Goal: Information Seeking & Learning: Learn about a topic

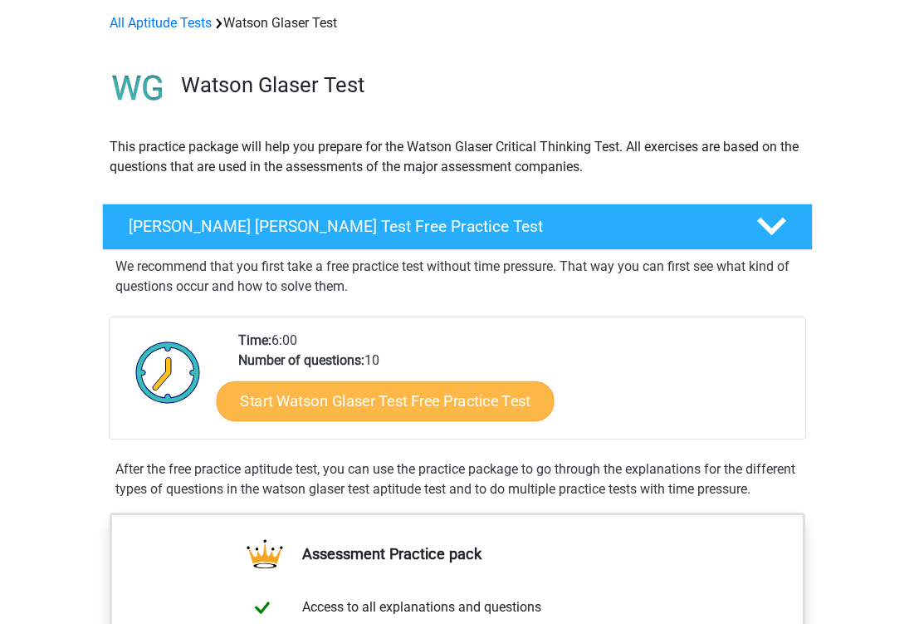
scroll to position [71, 0]
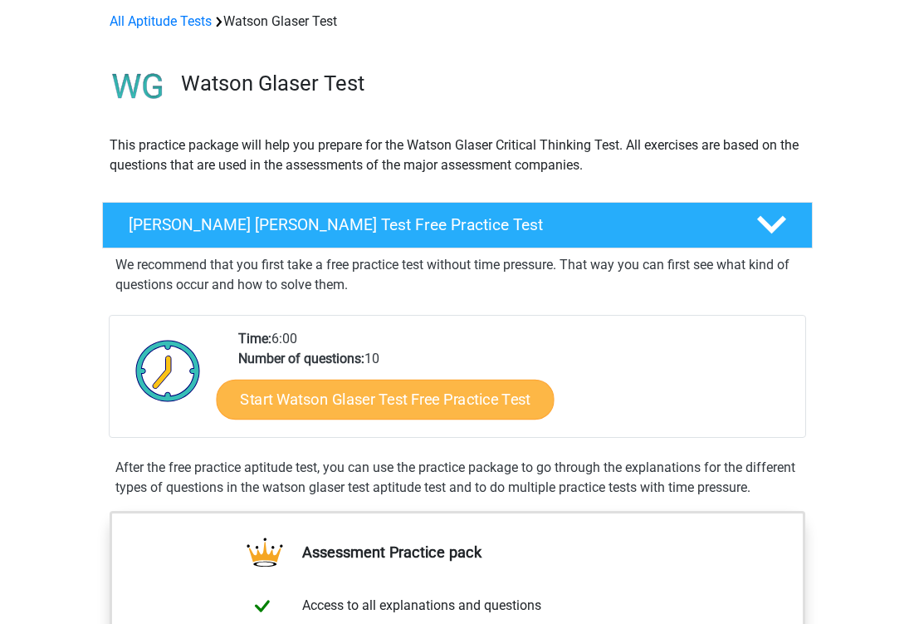
click at [360, 399] on link "Start Watson Glaser Test Free Practice Test" at bounding box center [385, 400] width 338 height 40
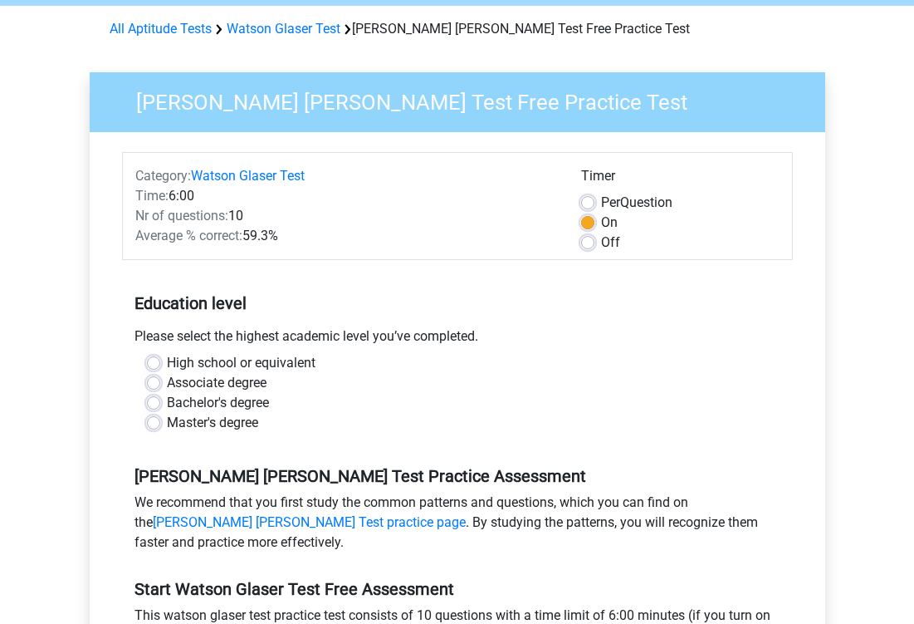
scroll to position [63, 0]
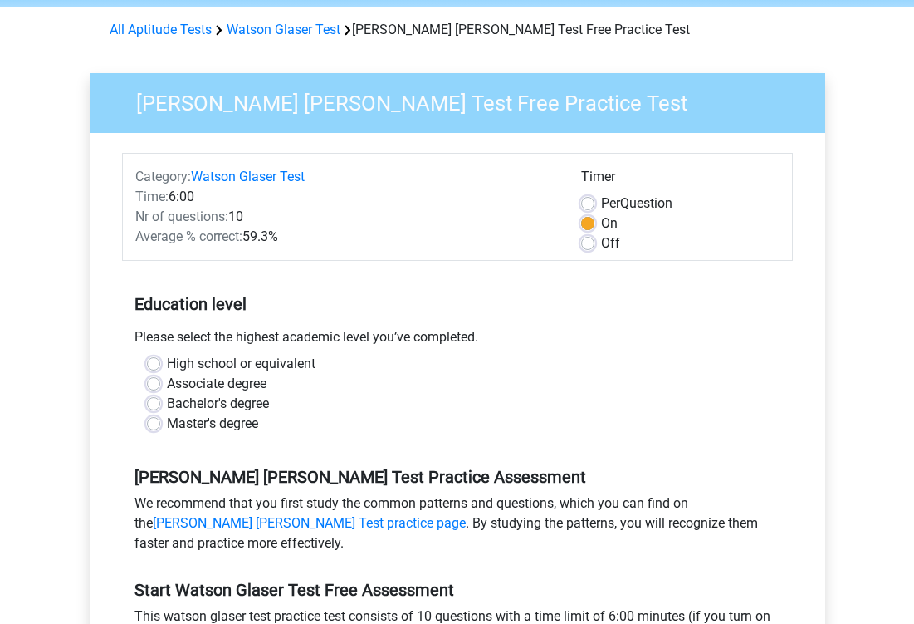
click at [576, 247] on div "Timer Per Question On Off" at bounding box center [680, 210] width 223 height 86
click at [580, 247] on div "Timer Per Question On Off" at bounding box center [680, 210] width 223 height 86
click at [601, 246] on label "Off" at bounding box center [610, 243] width 19 height 20
click at [584, 246] on input "Off" at bounding box center [587, 241] width 13 height 17
radio input "true"
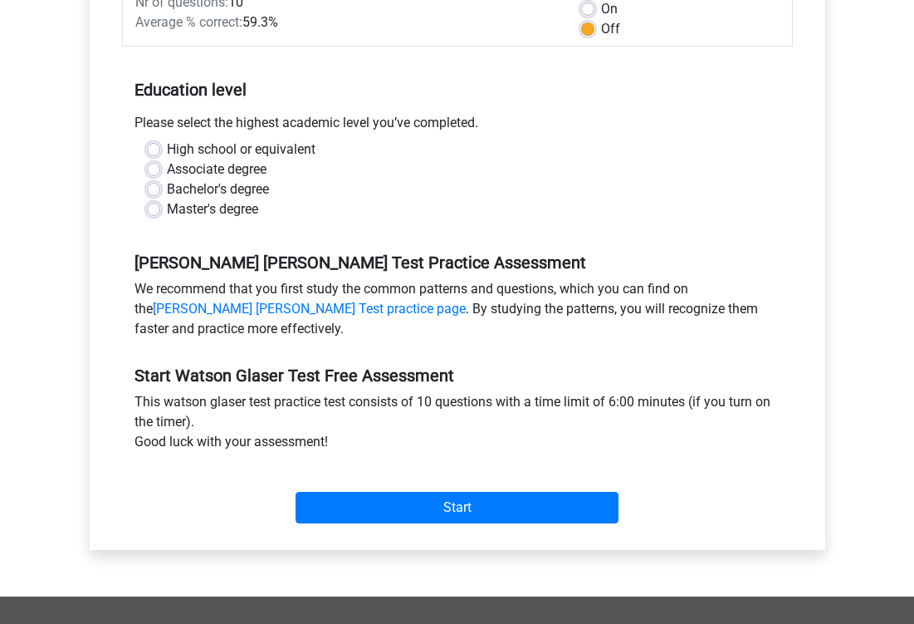
scroll to position [278, 0]
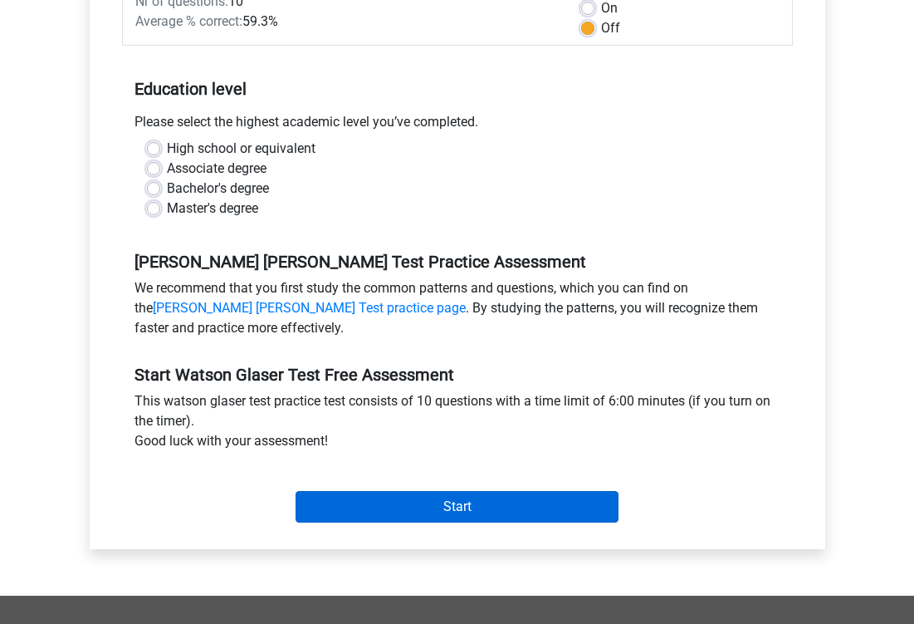
click at [431, 497] on input "Start" at bounding box center [457, 507] width 323 height 32
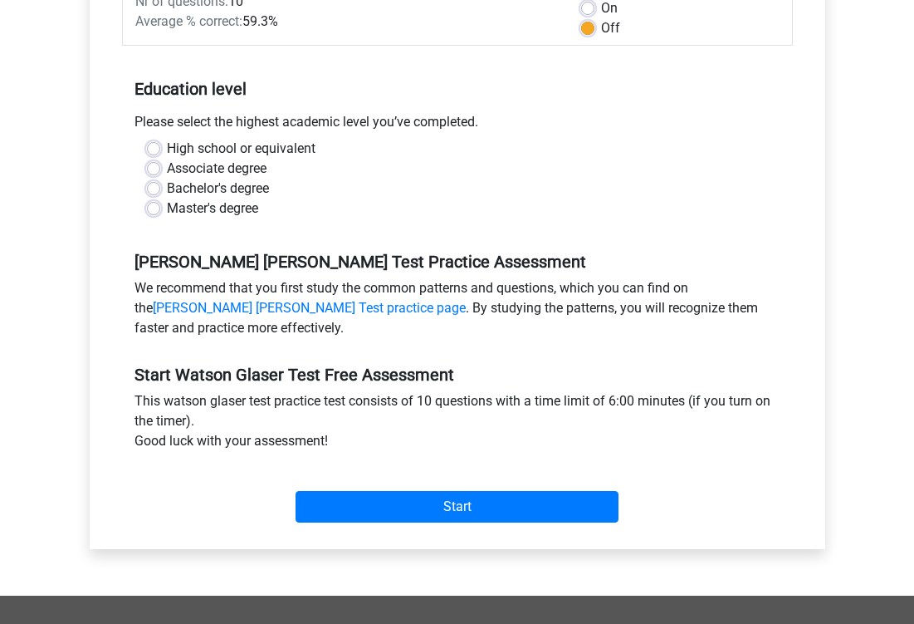
click at [213, 179] on label "Bachelor's degree" at bounding box center [218, 189] width 102 height 20
click at [160, 179] on input "Bachelor's degree" at bounding box center [153, 187] width 13 height 17
radio input "true"
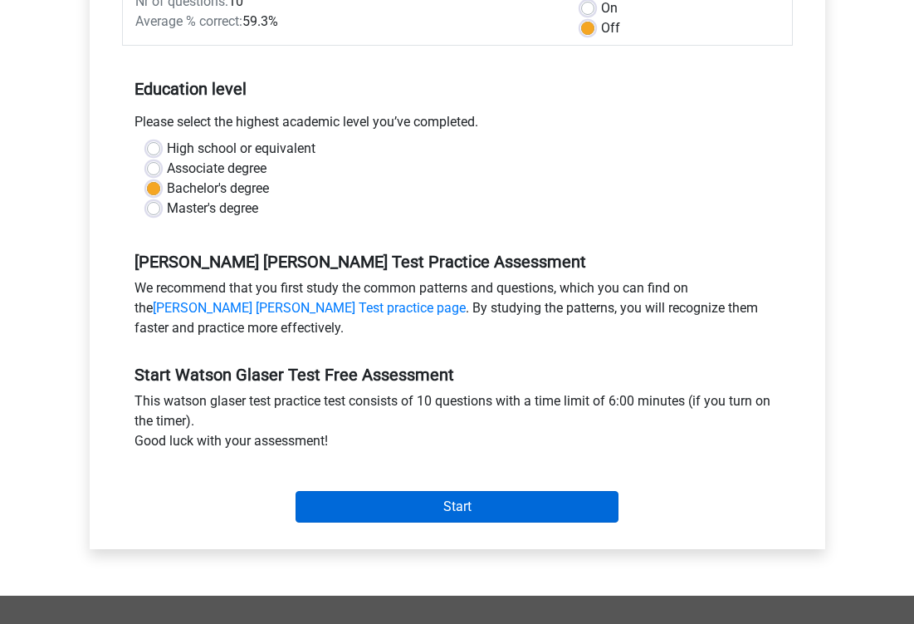
click at [419, 500] on input "Start" at bounding box center [457, 507] width 323 height 32
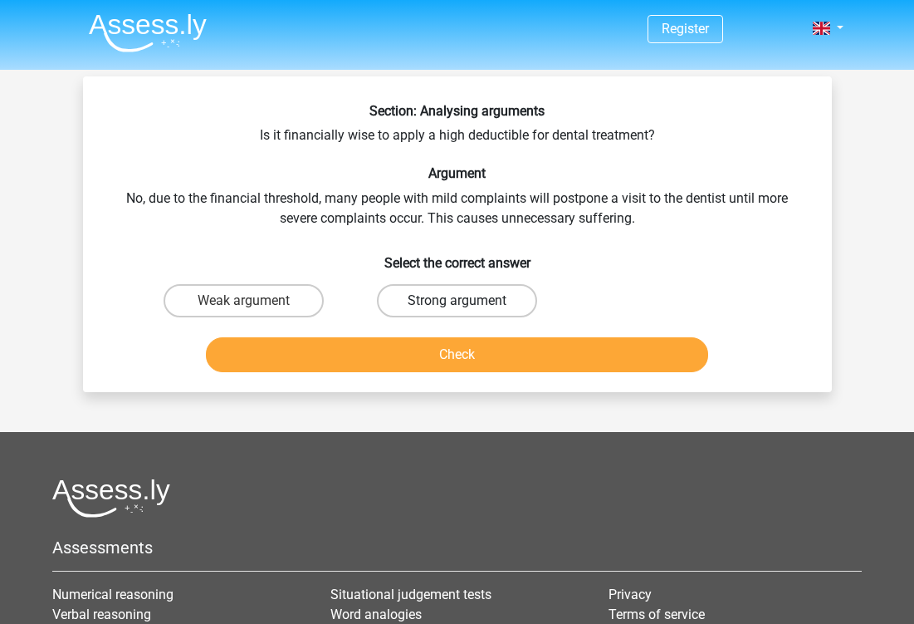
click at [406, 303] on label "Strong argument" at bounding box center [457, 300] width 160 height 33
click at [457, 303] on input "Strong argument" at bounding box center [462, 306] width 11 height 11
radio input "true"
click at [438, 352] on button "Check" at bounding box center [457, 354] width 502 height 35
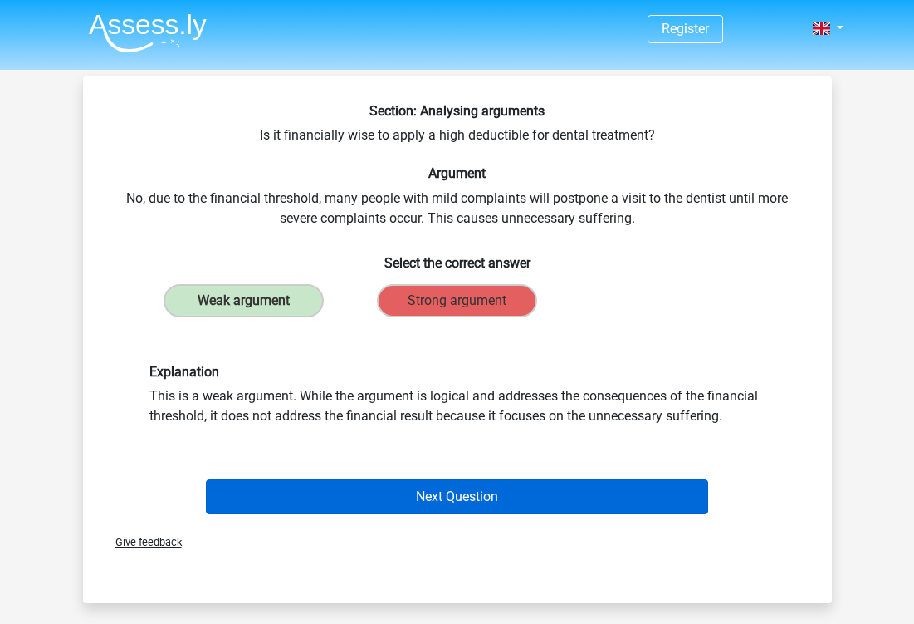
click at [459, 497] on button "Next Question" at bounding box center [457, 496] width 502 height 35
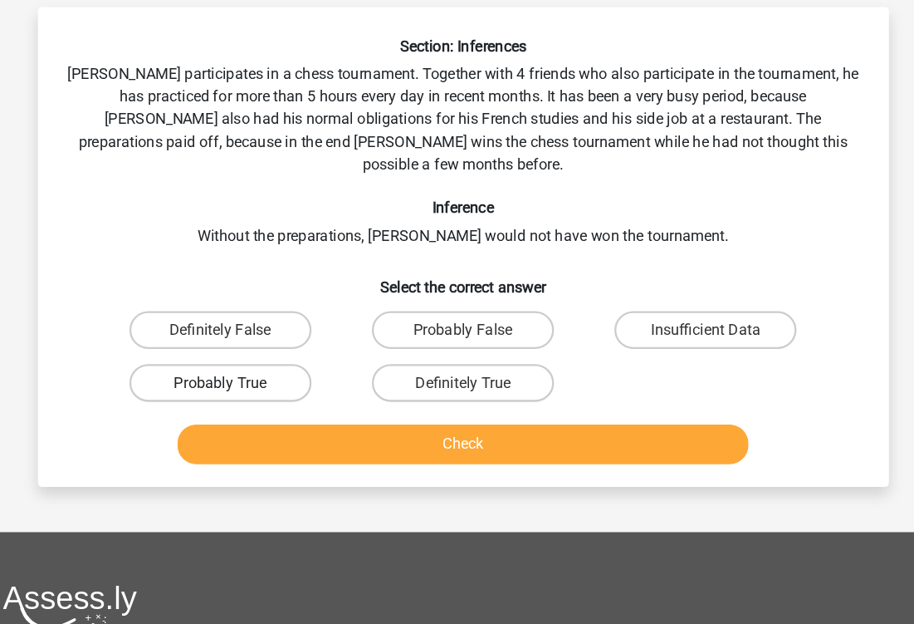
click at [218, 390] on label "Probably True" at bounding box center [244, 406] width 160 height 33
click at [243, 407] on input "Probably True" at bounding box center [248, 412] width 11 height 11
radio input "true"
click at [306, 443] on button "Check" at bounding box center [457, 460] width 502 height 35
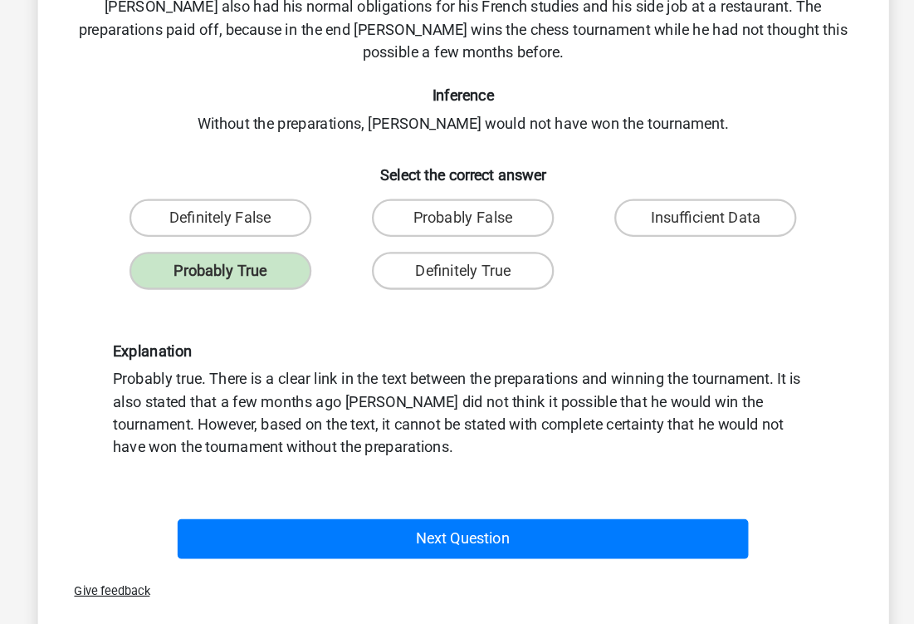
scroll to position [100, 0]
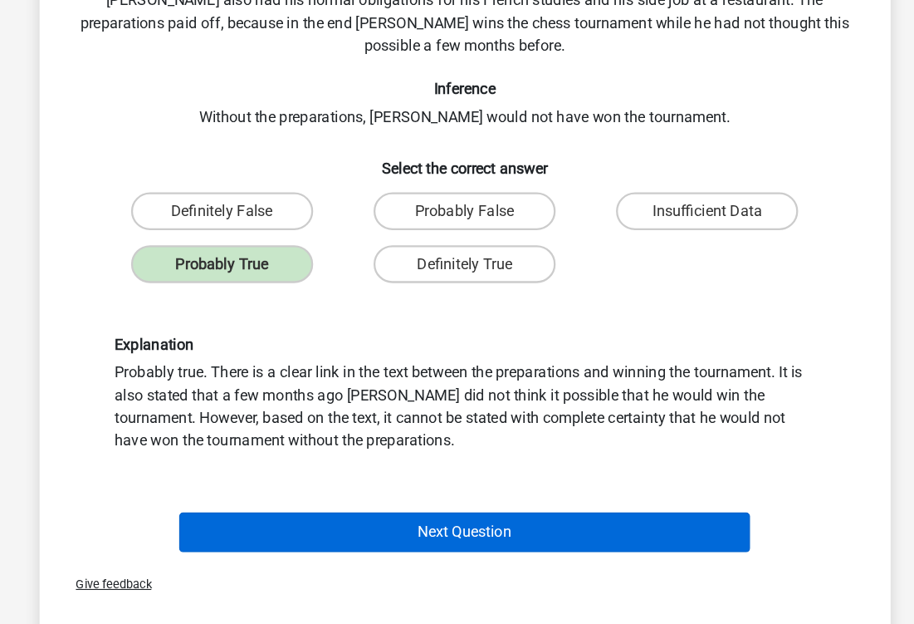
click at [307, 526] on button "Next Question" at bounding box center [457, 543] width 502 height 35
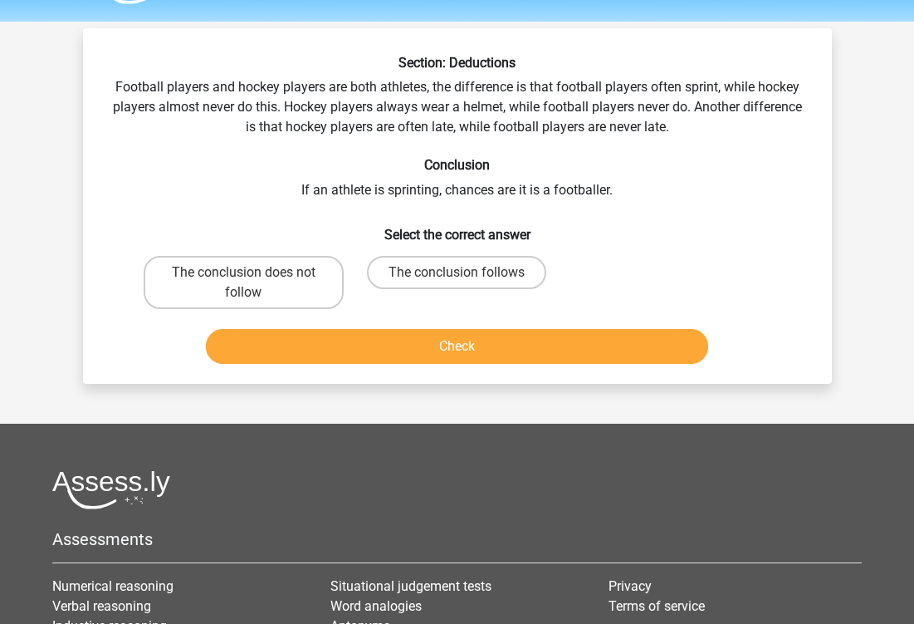
scroll to position [43, 0]
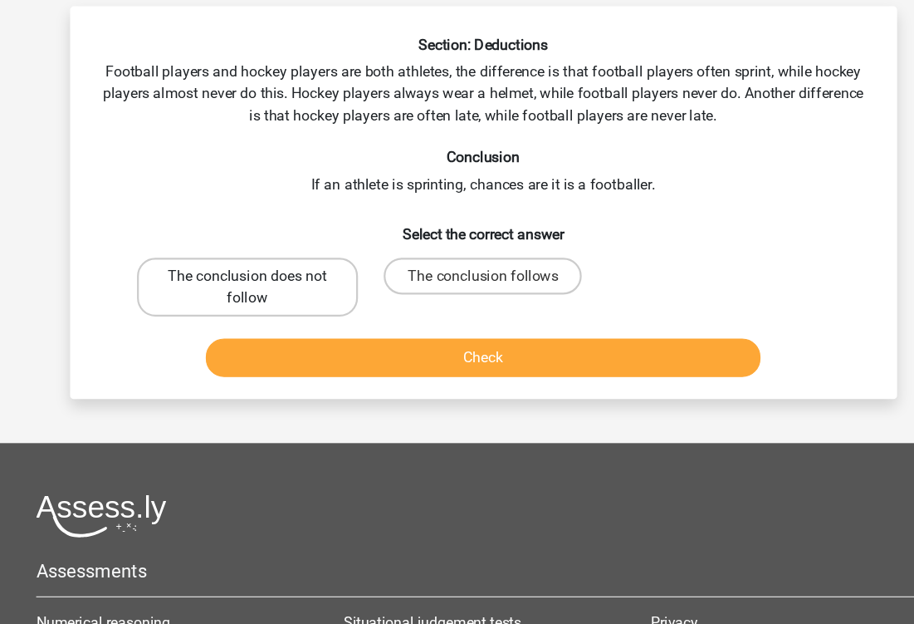
click at [291, 261] on label "The conclusion does not follow" at bounding box center [244, 287] width 200 height 53
click at [254, 277] on input "The conclusion does not follow" at bounding box center [248, 282] width 11 height 11
radio input "true"
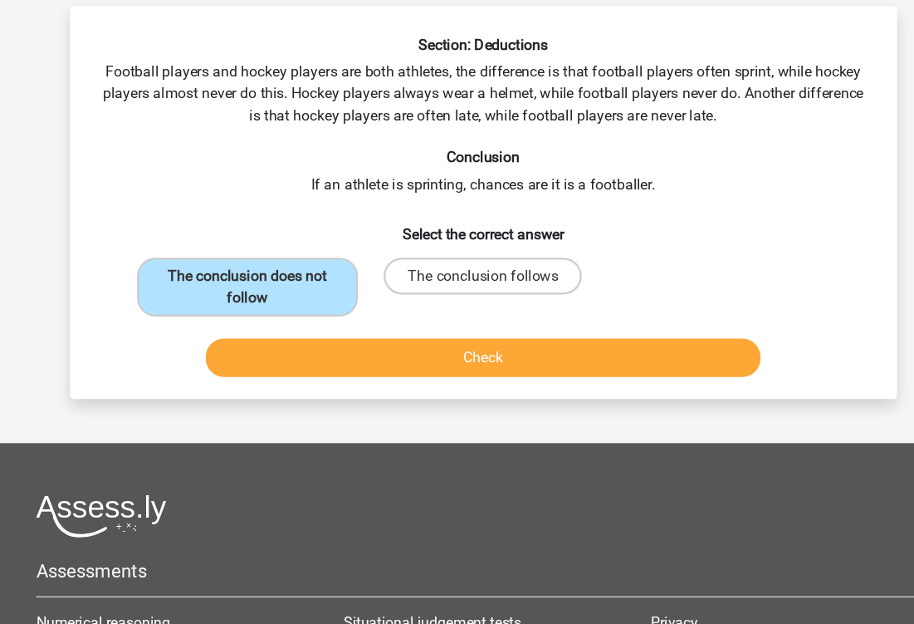
click at [352, 334] on button "Check" at bounding box center [457, 351] width 502 height 35
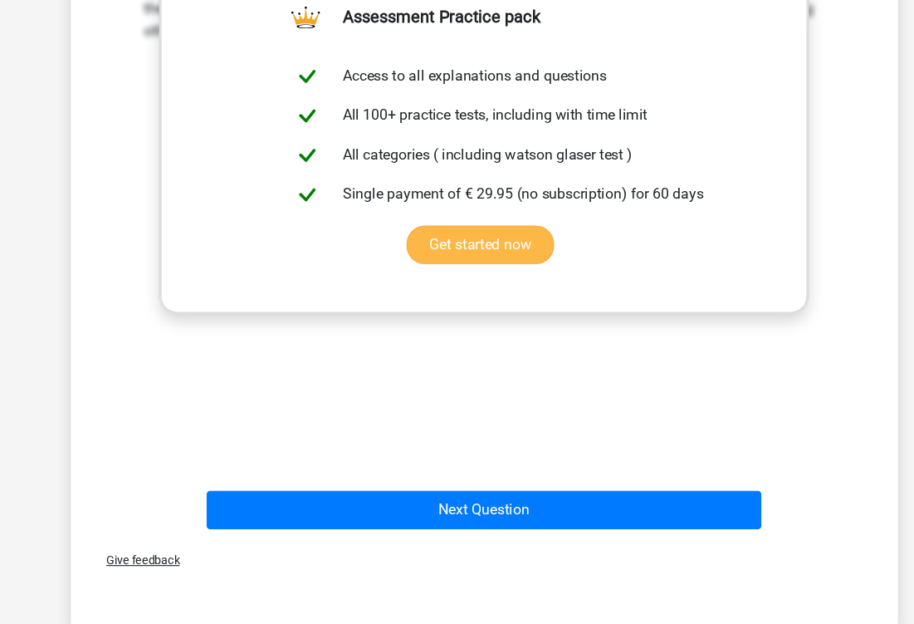
scroll to position [450, 0]
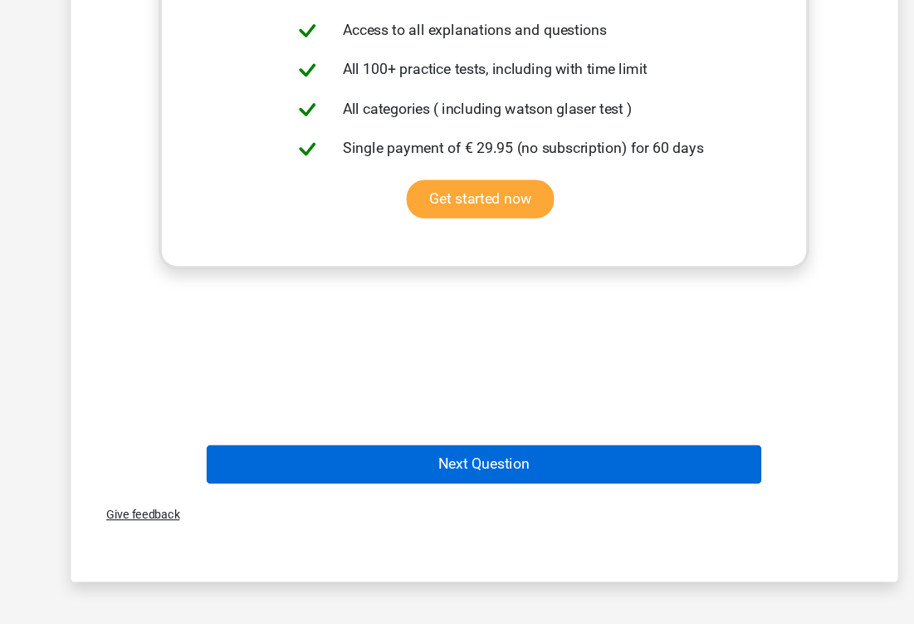
click at [404, 462] on button "Next Question" at bounding box center [457, 479] width 502 height 35
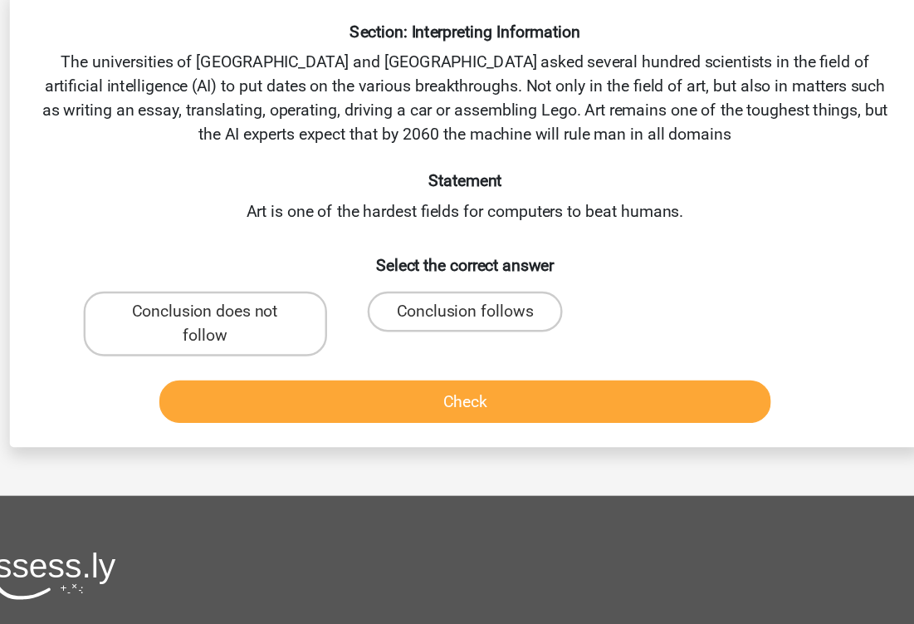
scroll to position [47, 0]
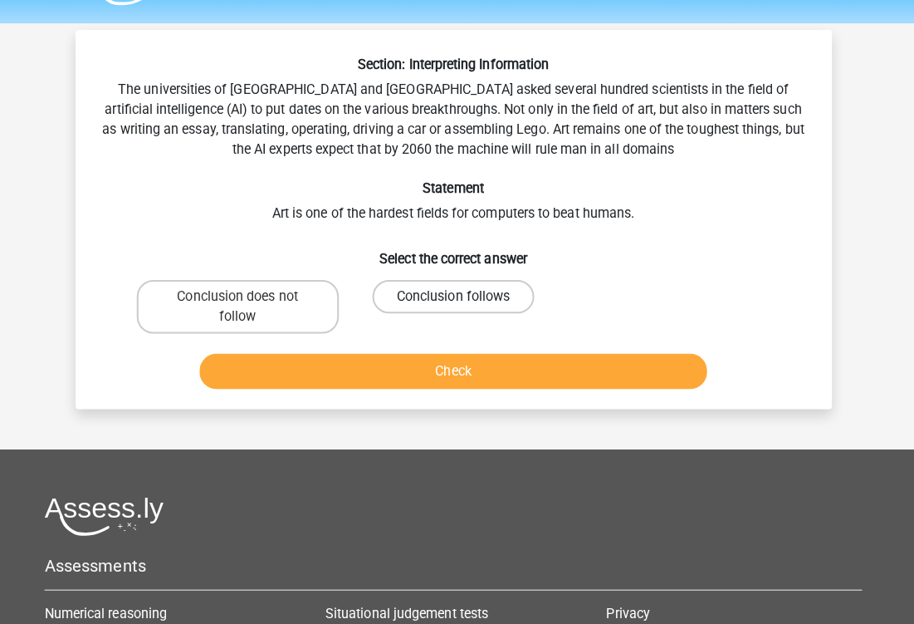
click at [445, 296] on label "Conclusion follows" at bounding box center [457, 293] width 160 height 33
click at [457, 296] on input "Conclusion follows" at bounding box center [462, 299] width 11 height 11
radio input "true"
click at [443, 359] on button "Check" at bounding box center [457, 367] width 502 height 35
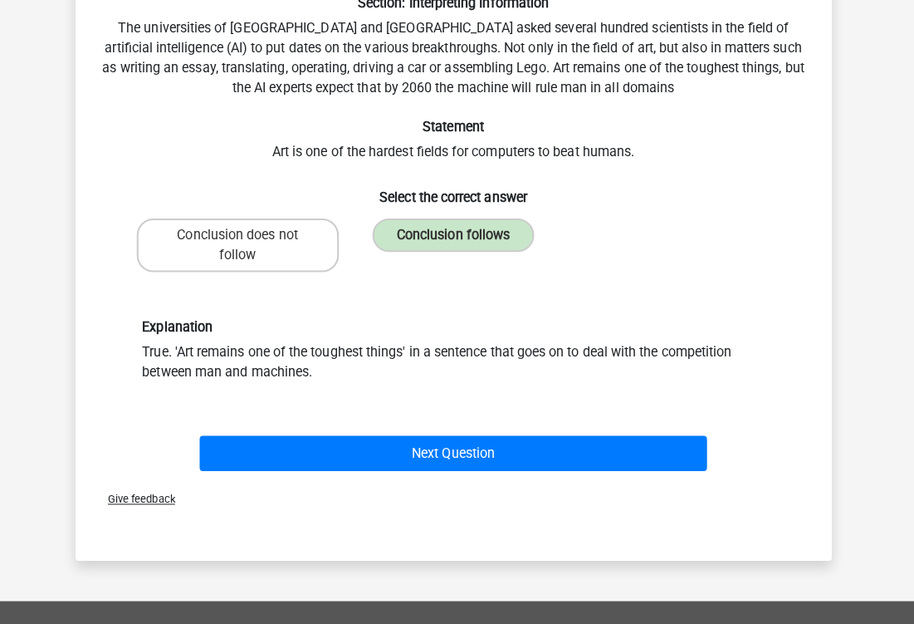
scroll to position [114, 0]
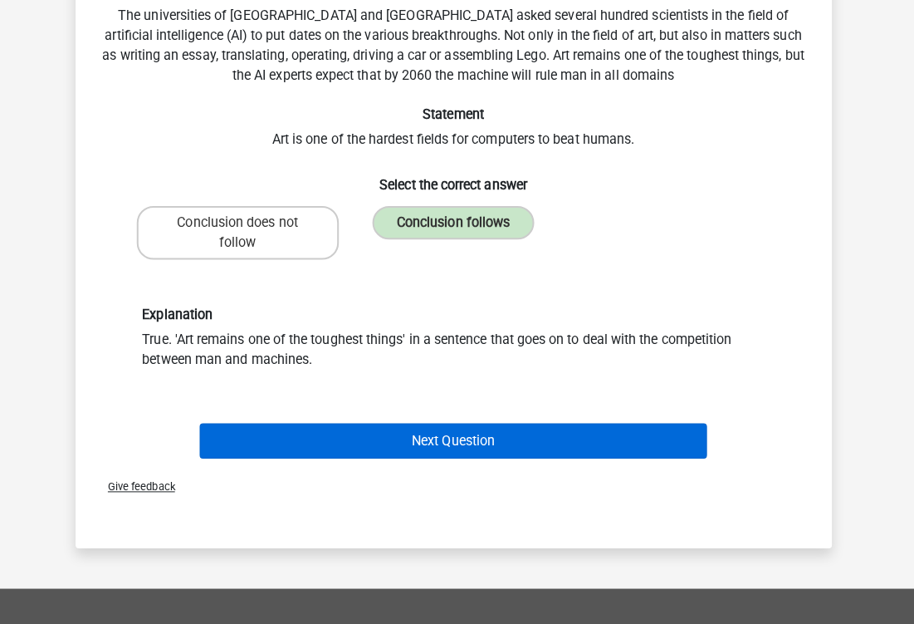
click at [426, 435] on button "Next Question" at bounding box center [457, 442] width 502 height 35
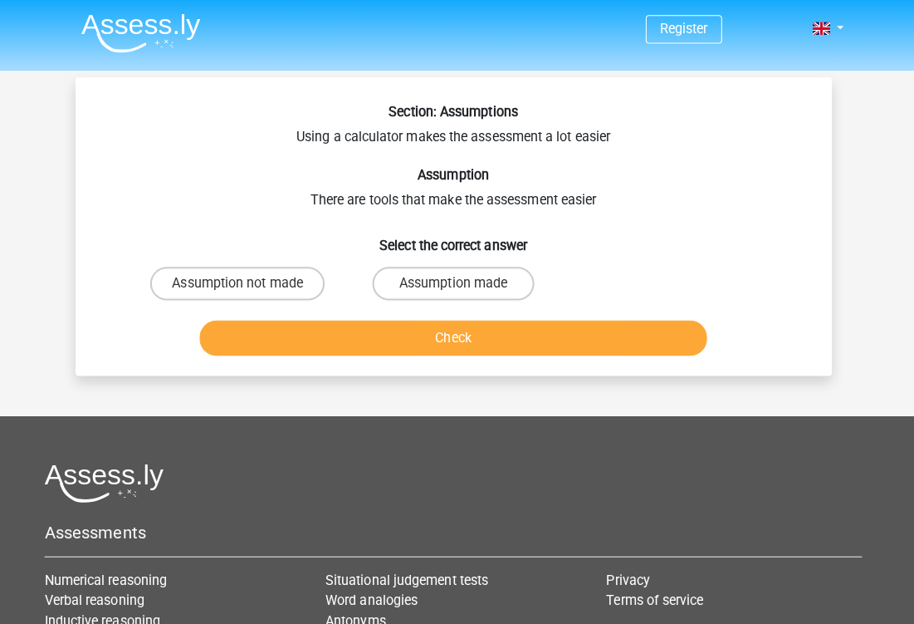
scroll to position [0, 0]
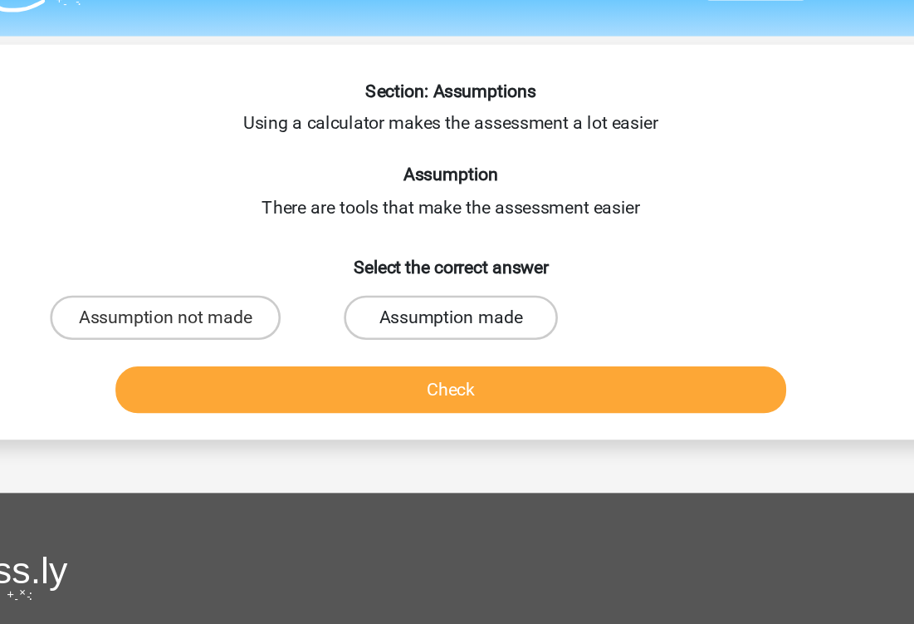
click at [377, 264] on label "Assumption made" at bounding box center [457, 280] width 160 height 33
click at [457, 281] on input "Assumption made" at bounding box center [462, 286] width 11 height 11
radio input "true"
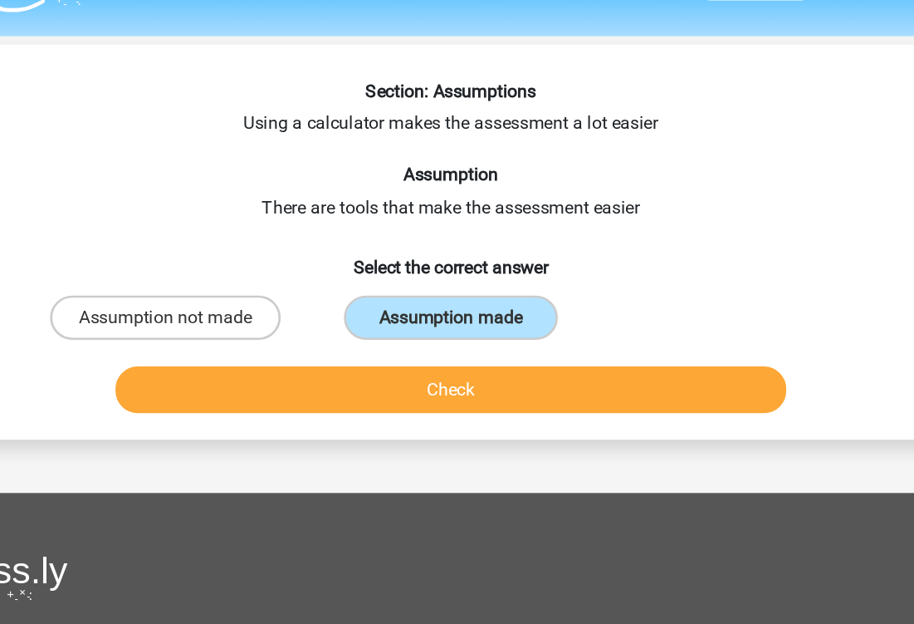
click at [307, 317] on button "Check" at bounding box center [457, 334] width 502 height 35
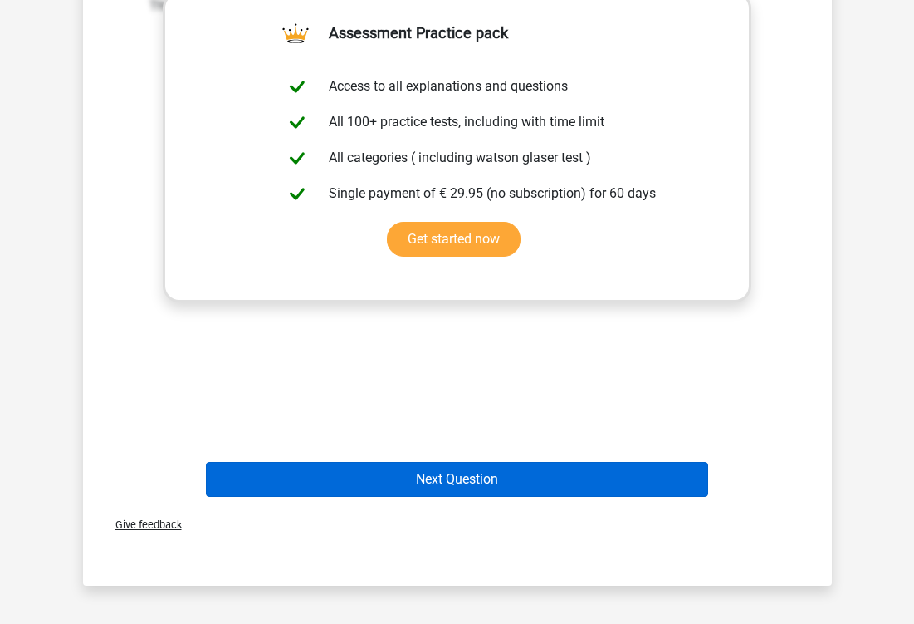
click at [442, 479] on button "Next Question" at bounding box center [457, 479] width 502 height 35
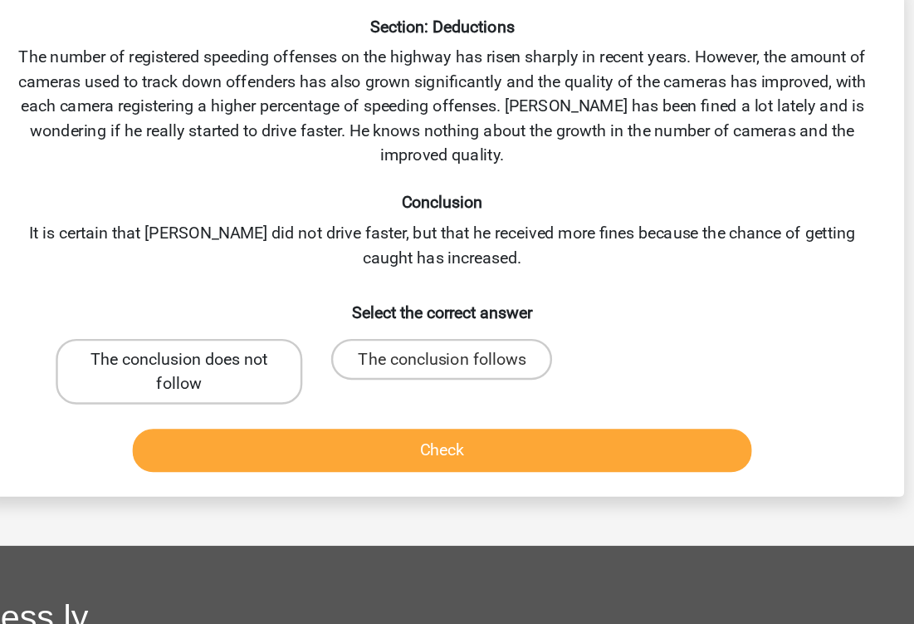
click at [177, 364] on label "The conclusion does not follow" at bounding box center [244, 390] width 200 height 53
click at [243, 380] on input "The conclusion does not follow" at bounding box center [248, 385] width 11 height 11
radio input "true"
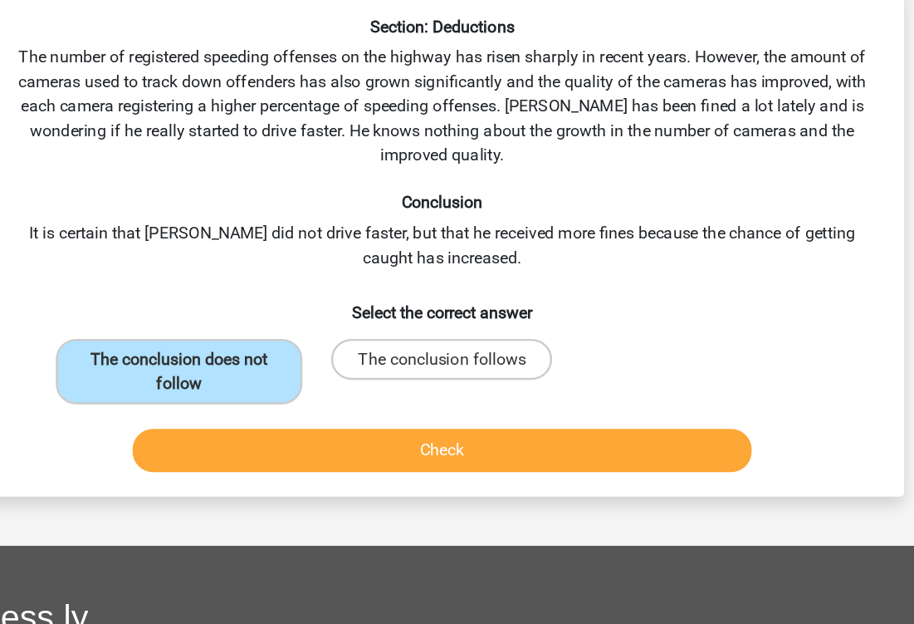
click at [291, 437] on button "Check" at bounding box center [457, 454] width 502 height 35
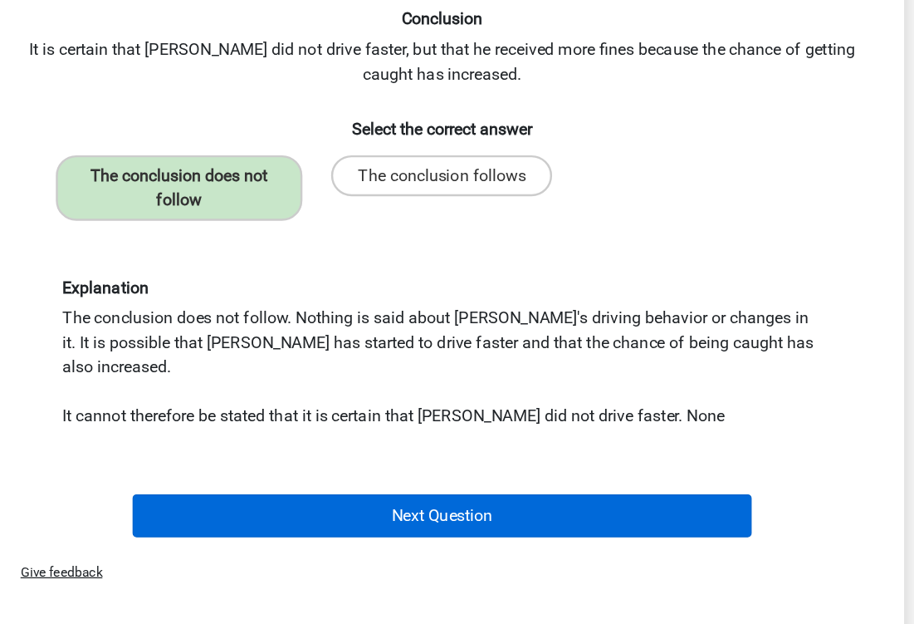
click at [291, 518] on button "Next Question" at bounding box center [457, 535] width 502 height 35
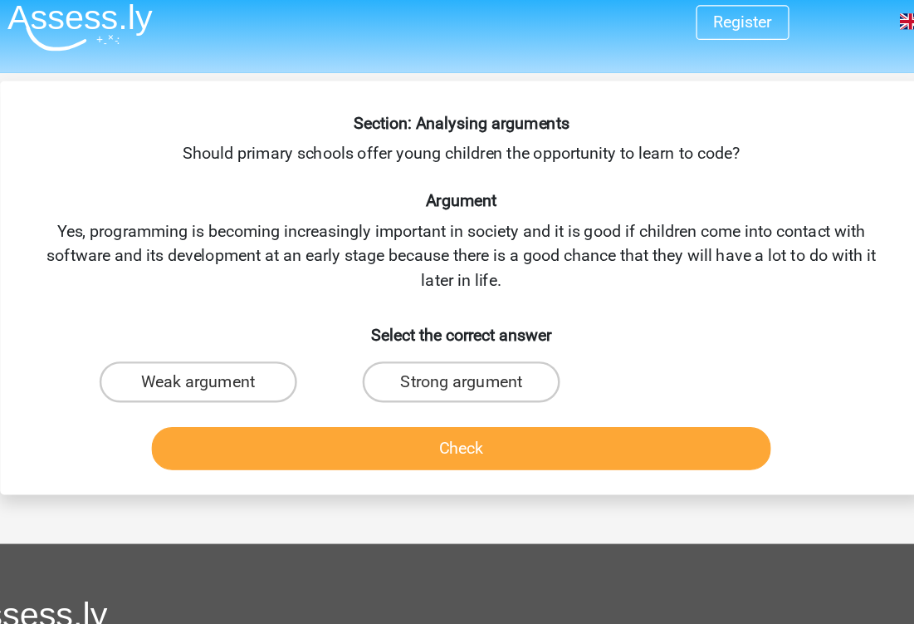
scroll to position [10, 0]
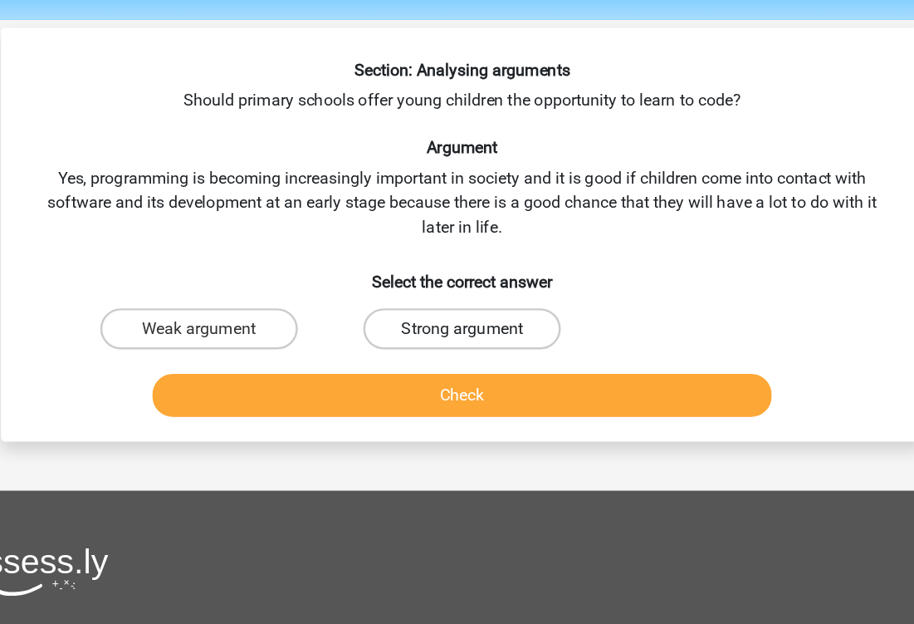
click at [377, 294] on label "Strong argument" at bounding box center [457, 310] width 160 height 33
click at [457, 311] on input "Strong argument" at bounding box center [462, 316] width 11 height 11
radio input "true"
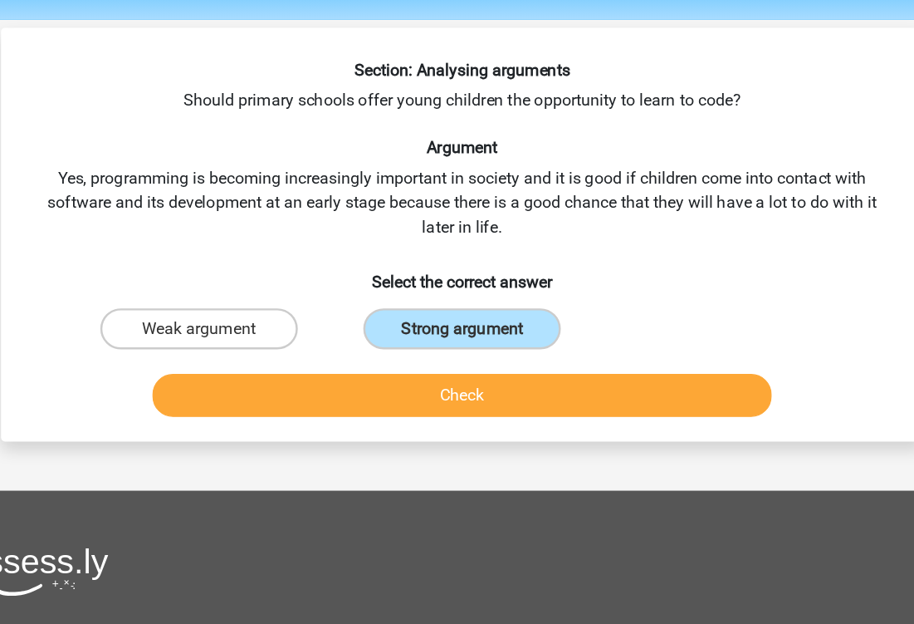
click at [324, 347] on button "Check" at bounding box center [457, 364] width 502 height 35
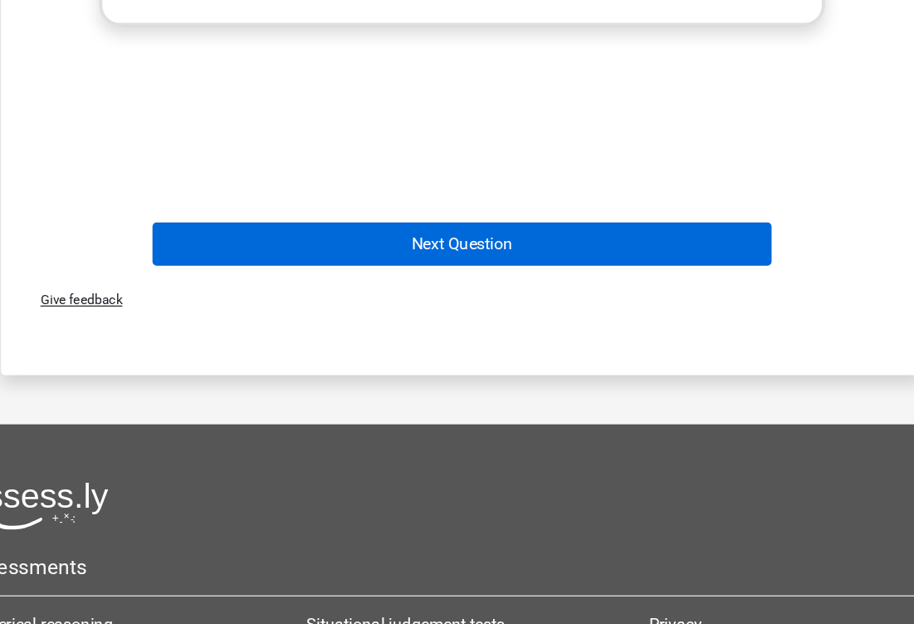
click at [401, 298] on button "Next Question" at bounding box center [457, 315] width 502 height 35
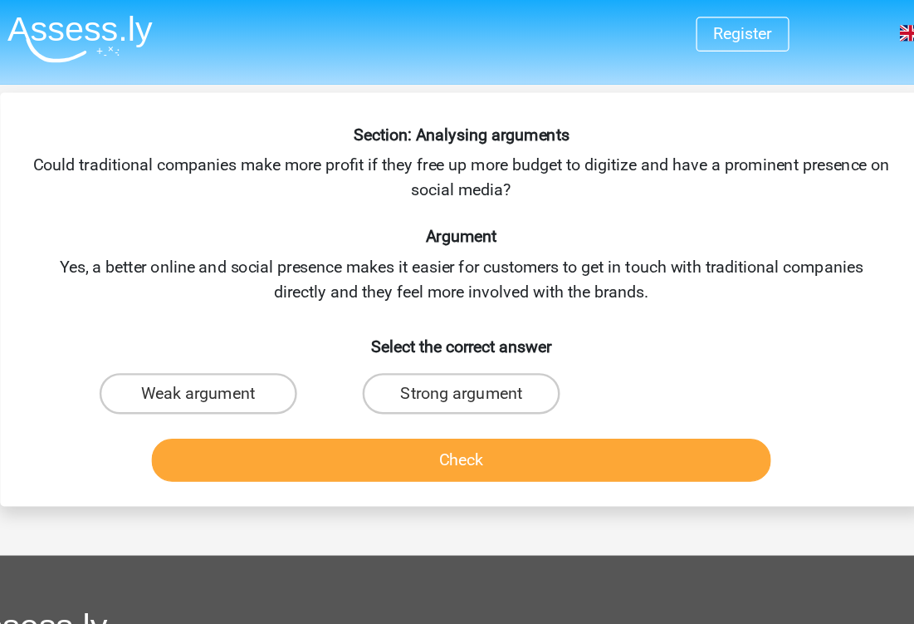
scroll to position [1, 0]
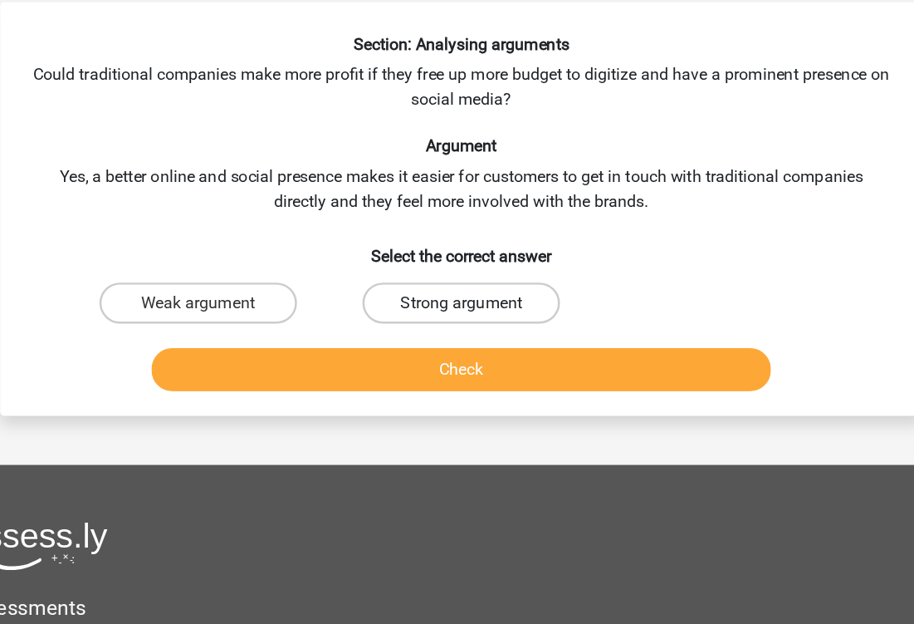
click at [377, 303] on label "Strong argument" at bounding box center [457, 319] width 160 height 33
click at [457, 320] on input "Strong argument" at bounding box center [462, 325] width 11 height 11
radio input "true"
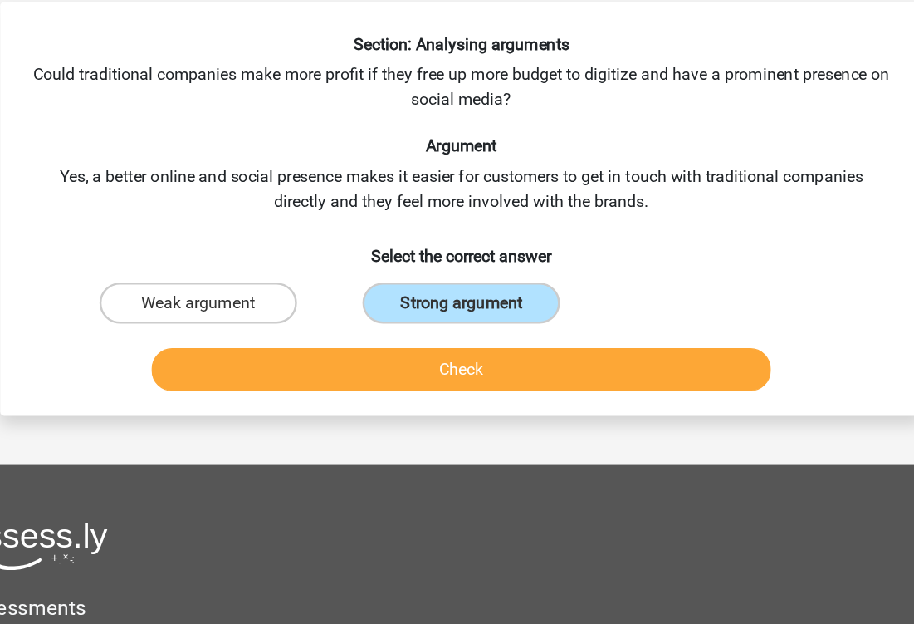
click at [353, 356] on button "Check" at bounding box center [457, 373] width 502 height 35
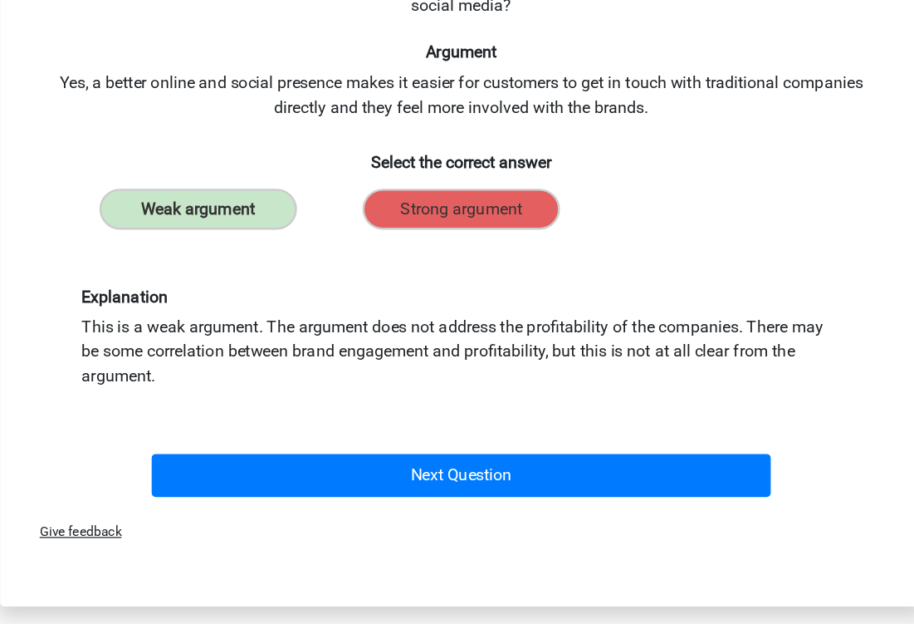
scroll to position [40, 0]
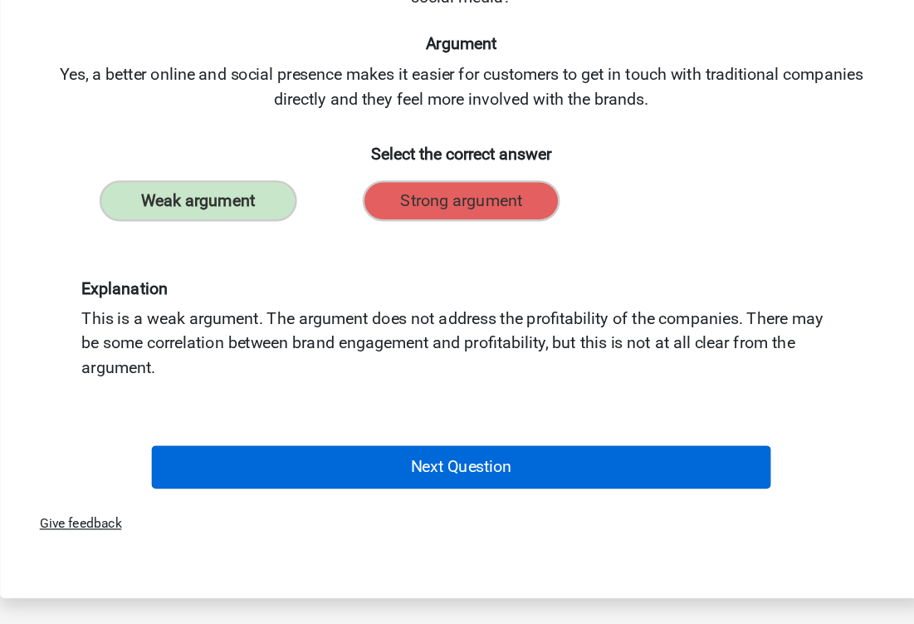
click at [373, 479] on button "Next Question" at bounding box center [457, 496] width 502 height 35
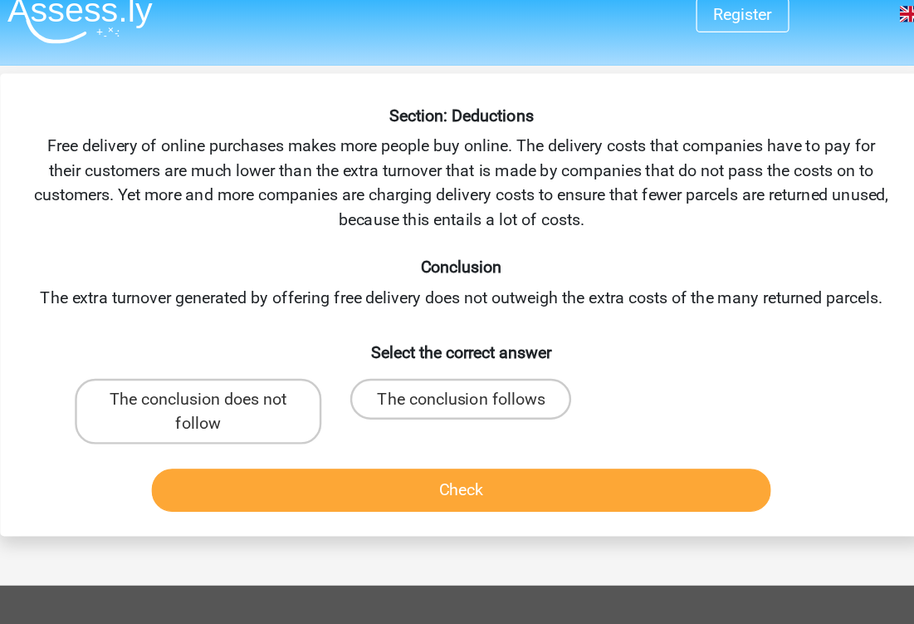
scroll to position [16, 0]
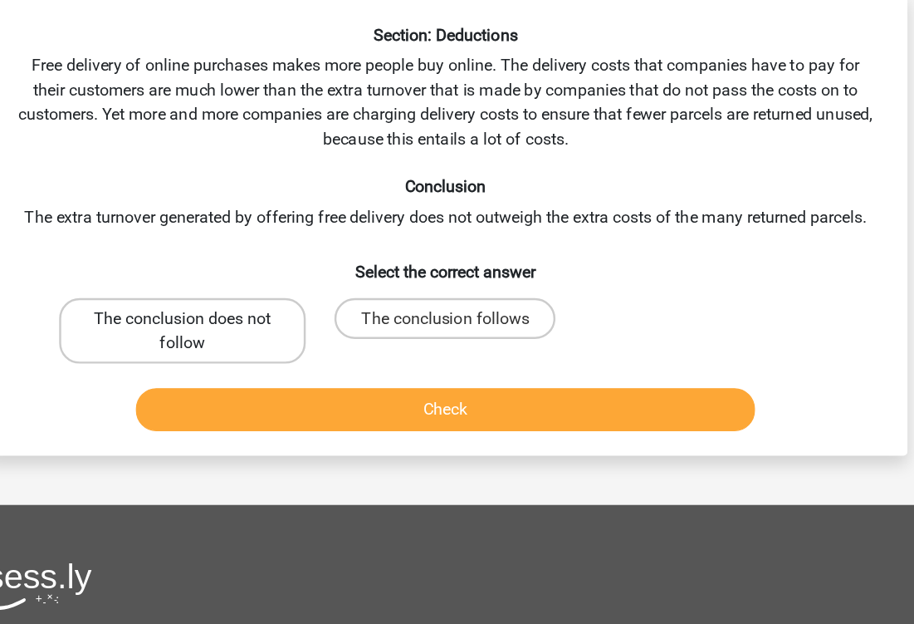
click at [211, 308] on label "The conclusion does not follow" at bounding box center [244, 334] width 200 height 53
click at [243, 325] on input "The conclusion does not follow" at bounding box center [248, 330] width 11 height 11
radio input "true"
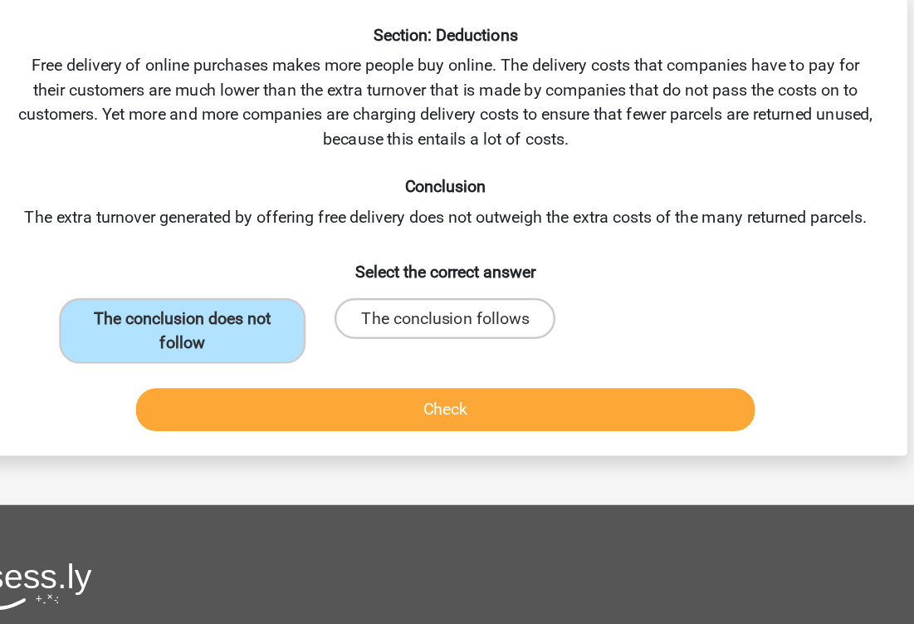
click at [314, 381] on button "Check" at bounding box center [457, 398] width 502 height 35
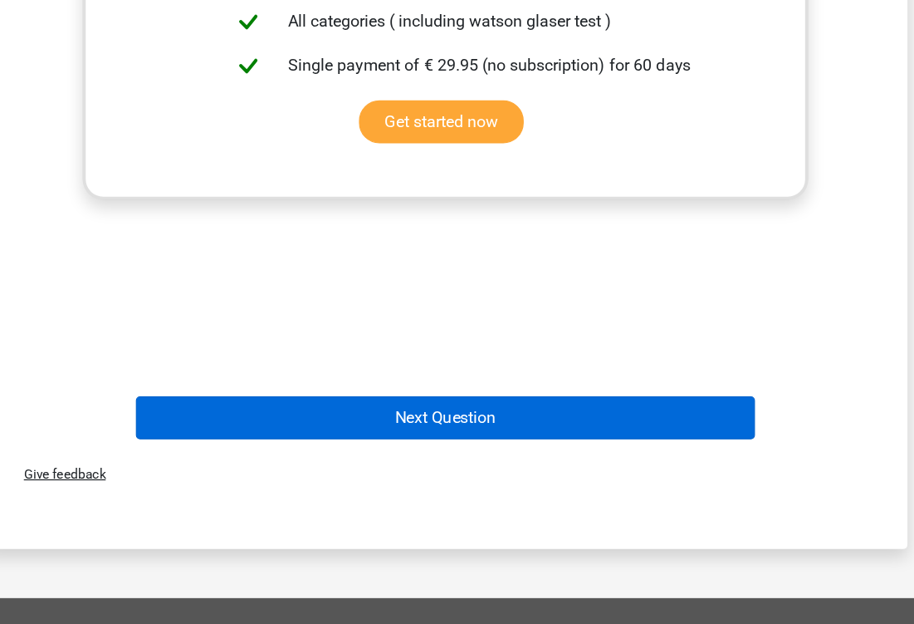
click at [381, 439] on button "Next Question" at bounding box center [457, 456] width 502 height 35
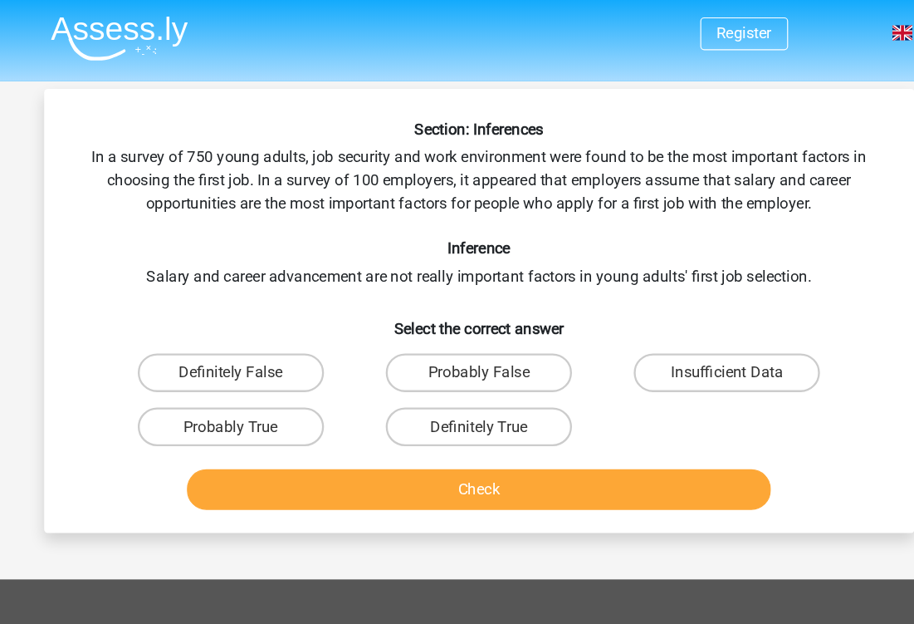
scroll to position [0, 0]
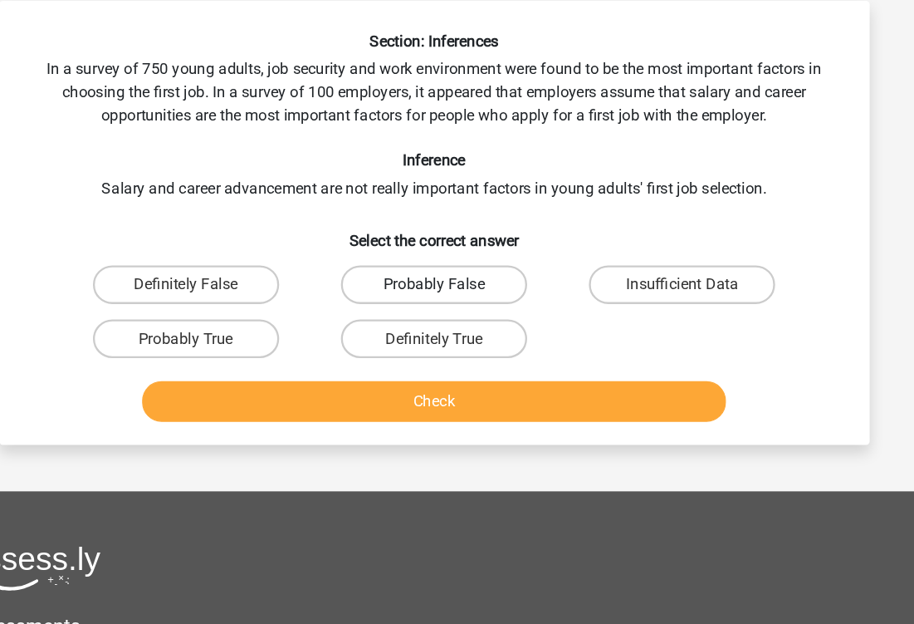
click at [377, 304] on label "Probably False" at bounding box center [457, 320] width 160 height 33
click at [457, 321] on input "Probably False" at bounding box center [462, 326] width 11 height 11
radio input "true"
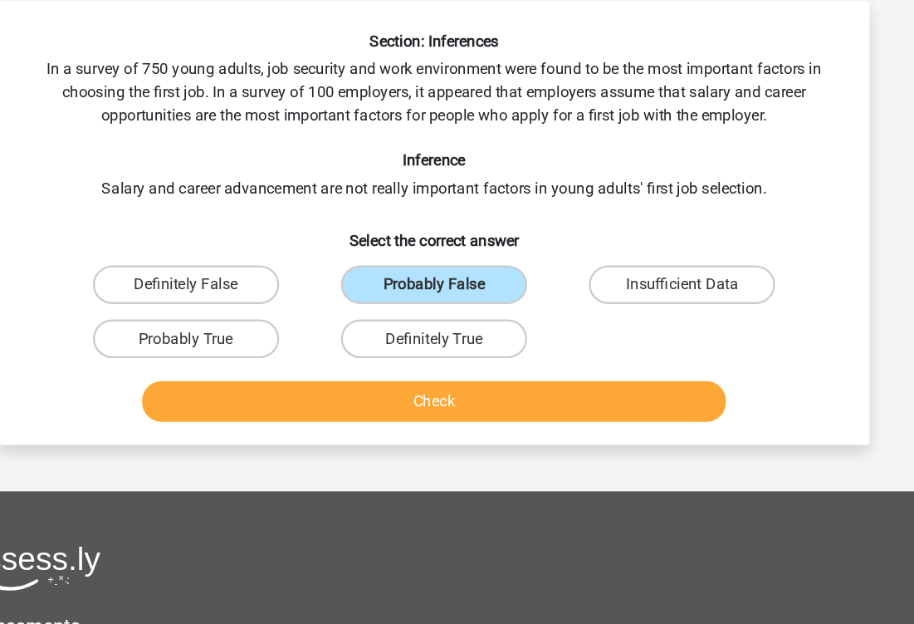
click at [322, 404] on button "Check" at bounding box center [457, 421] width 502 height 35
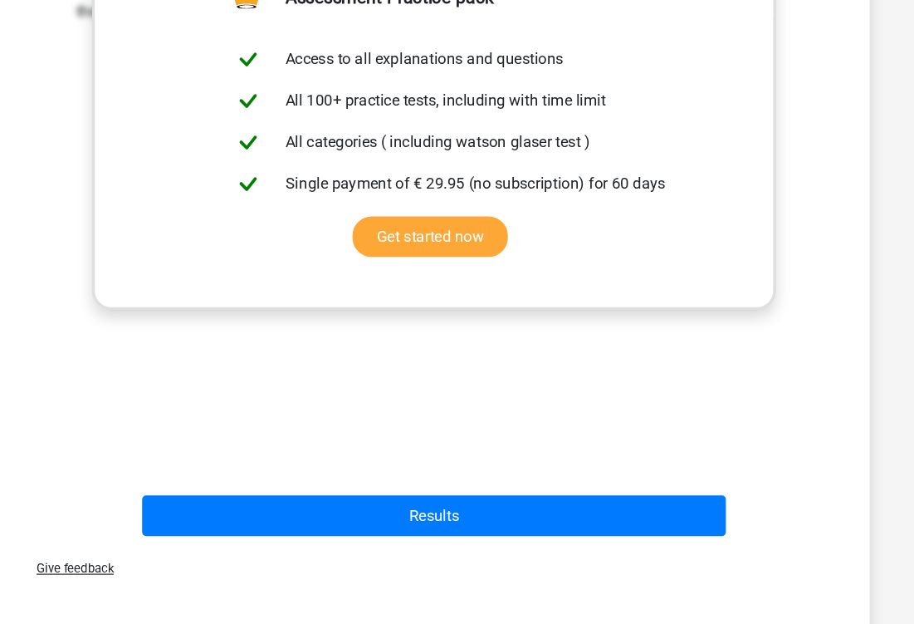
scroll to position [438, 0]
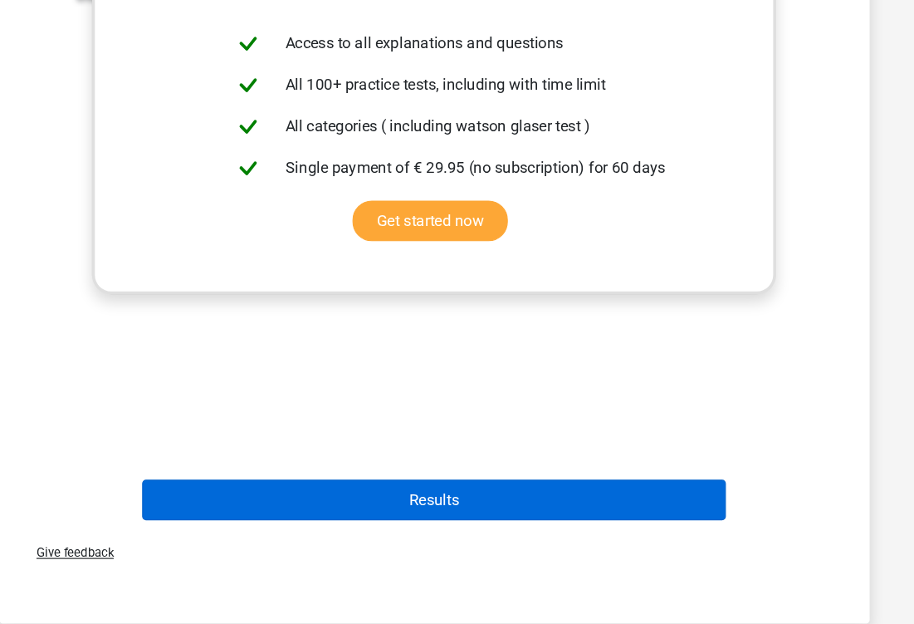
click at [365, 500] on button "Results" at bounding box center [457, 517] width 502 height 35
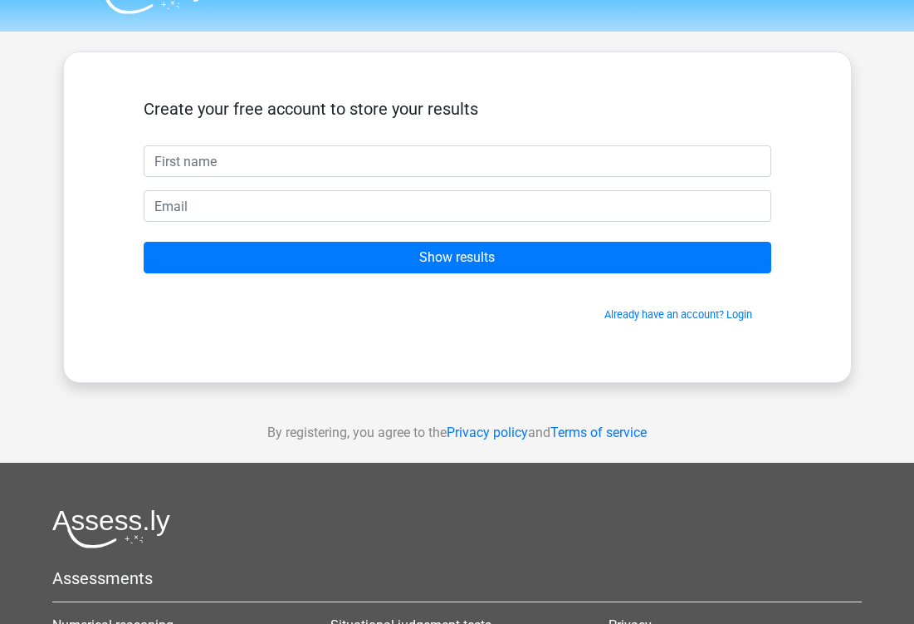
scroll to position [39, 0]
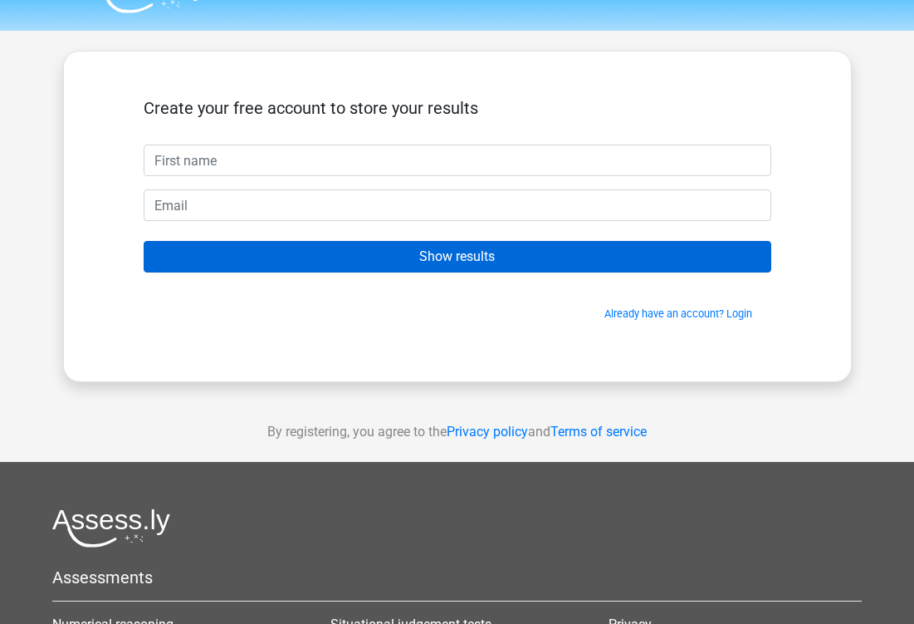
click at [470, 263] on input "Show results" at bounding box center [458, 257] width 628 height 32
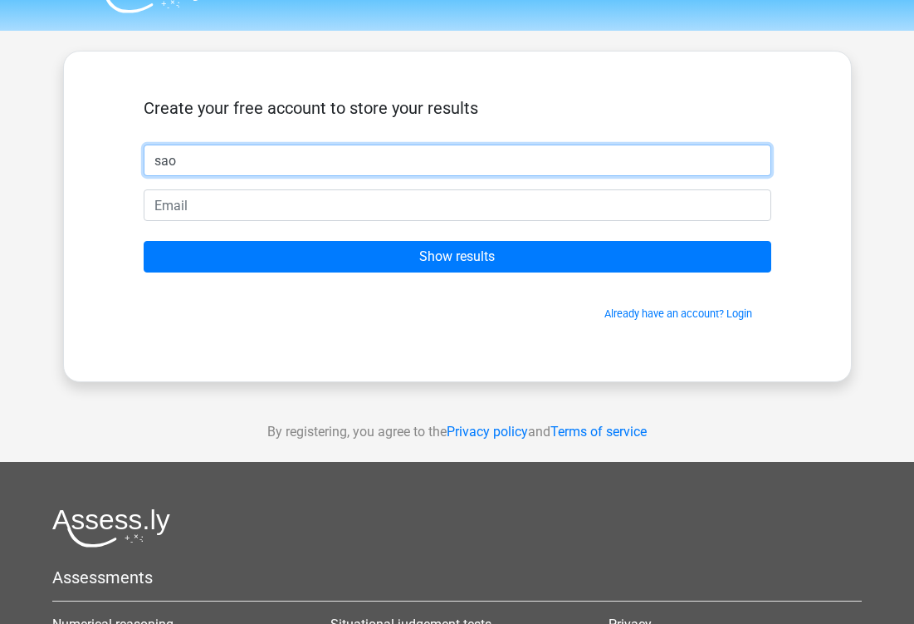
type input "sao"
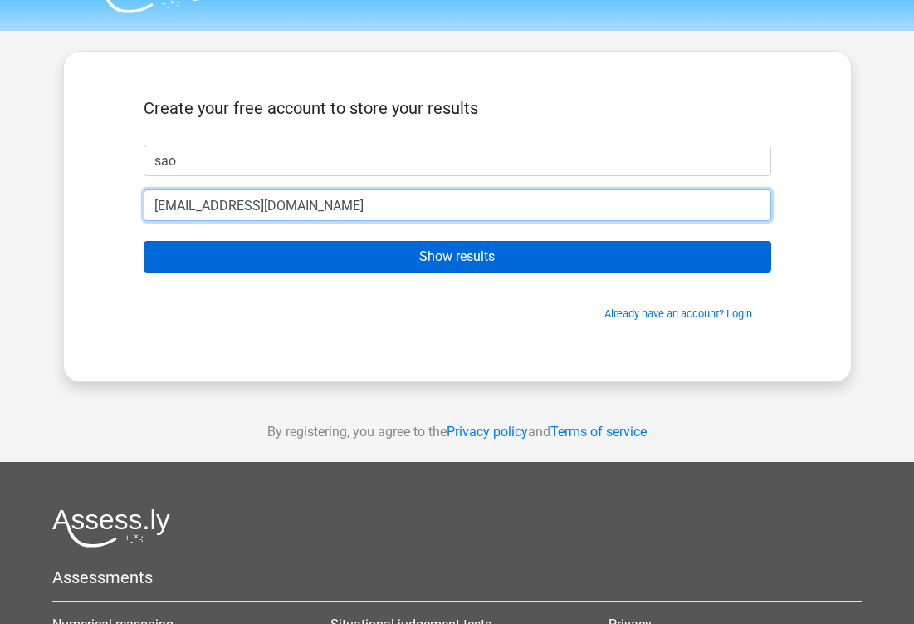
type input "saoirse.stuff@gmail.com"
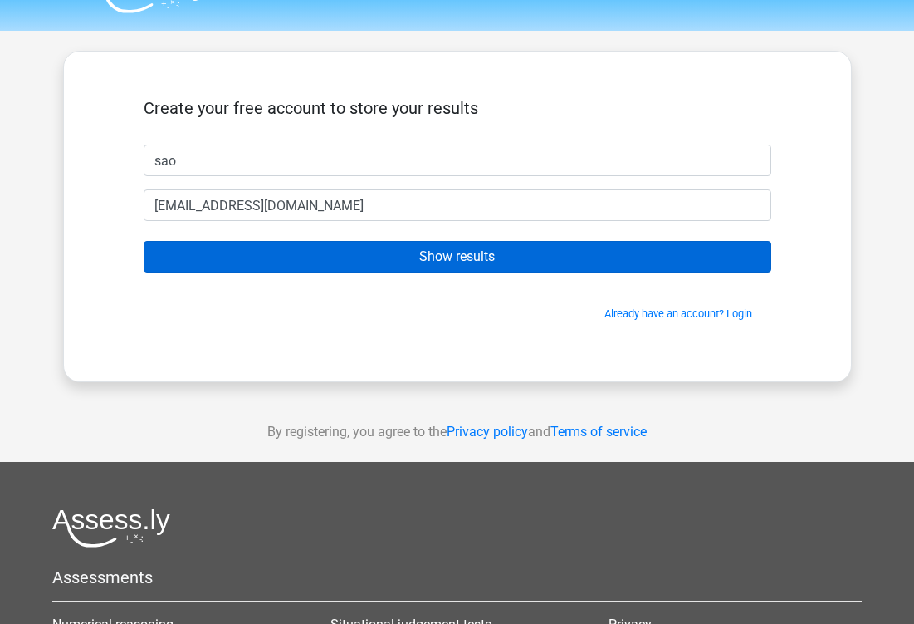
click at [448, 262] on input "Show results" at bounding box center [458, 257] width 628 height 32
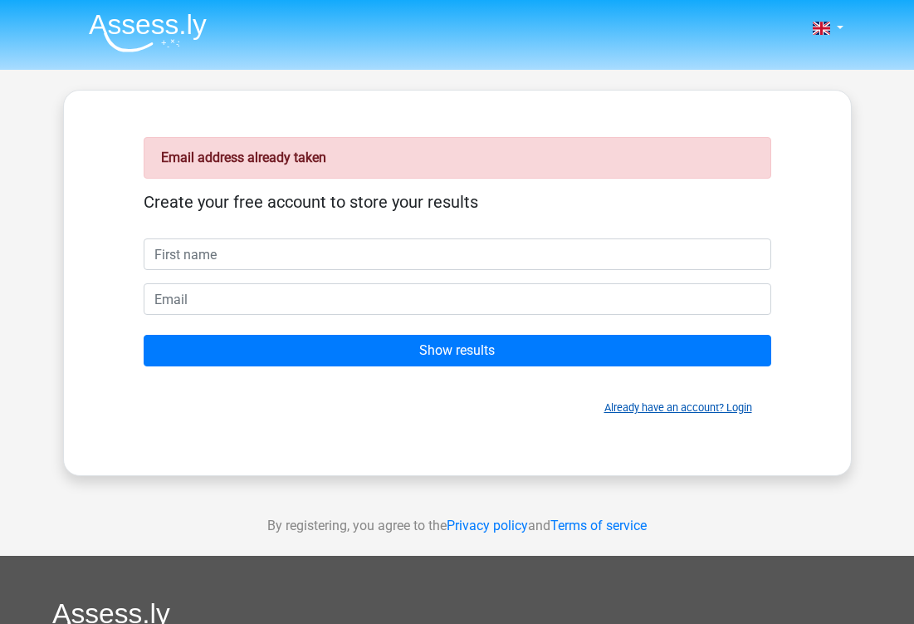
click at [619, 409] on link "Already have an account? Login" at bounding box center [679, 407] width 148 height 12
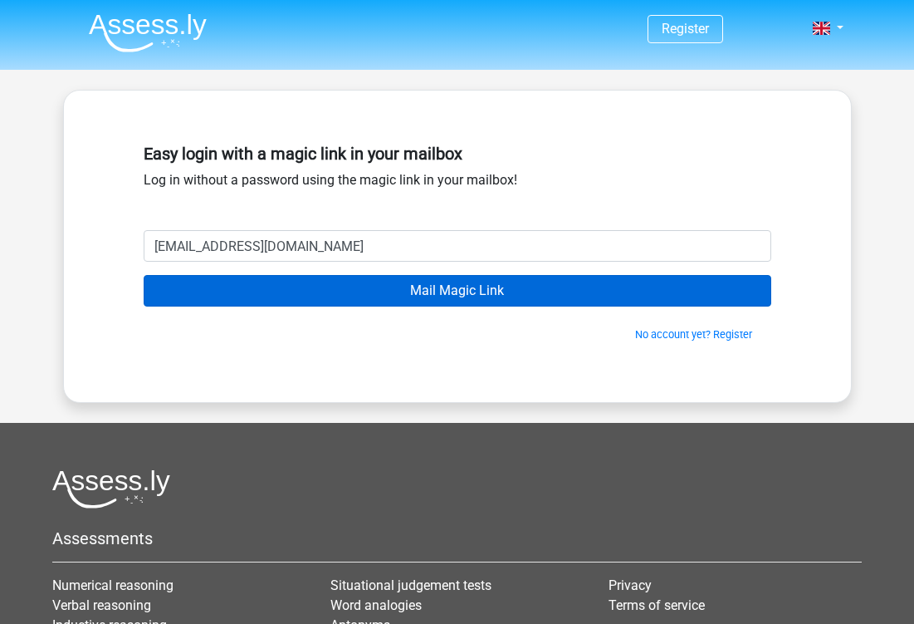
type input "[EMAIL_ADDRESS][DOMAIN_NAME]"
click at [462, 289] on input "Mail Magic Link" at bounding box center [458, 291] width 628 height 32
